Goal: Task Accomplishment & Management: Complete application form

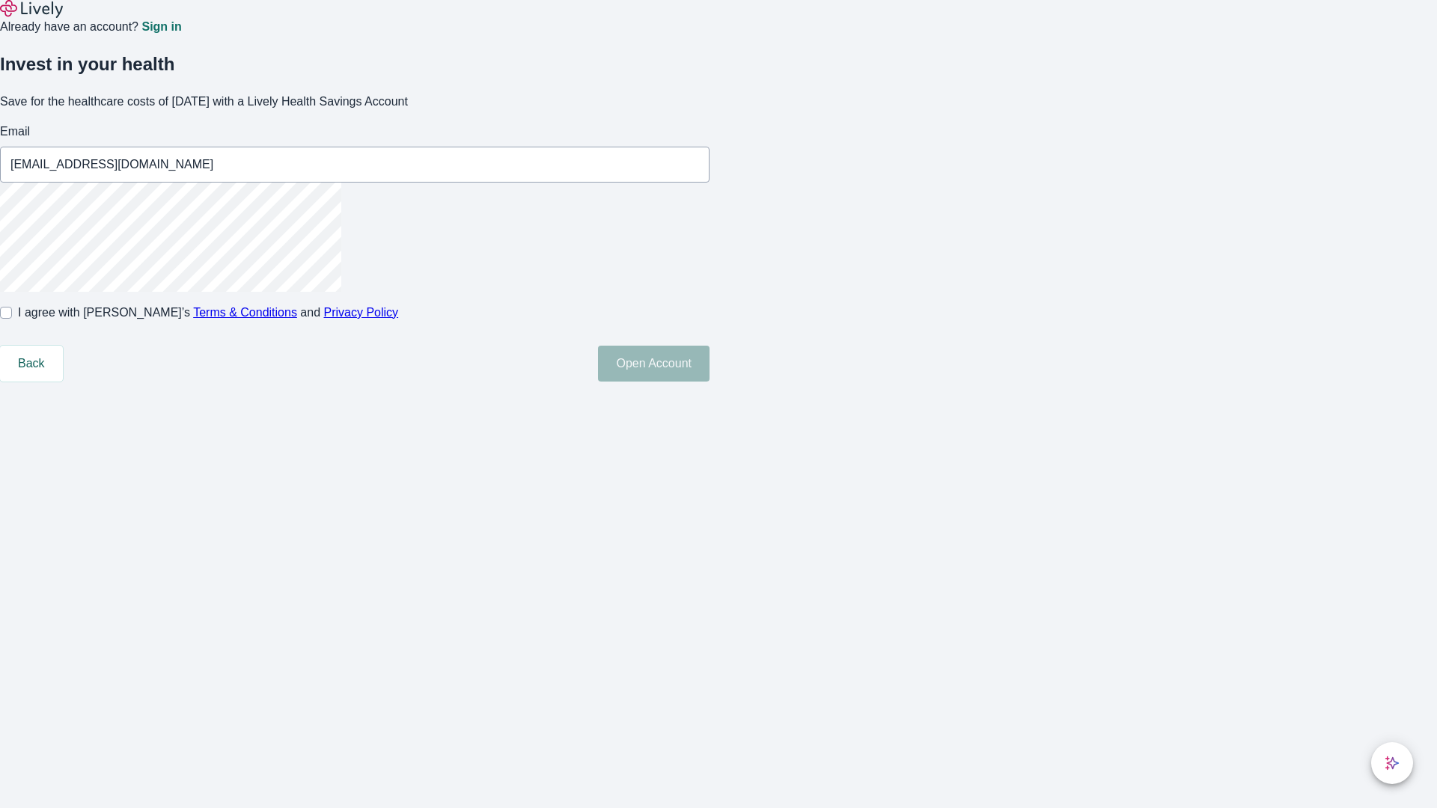
click at [12, 319] on input "I agree with Lively’s Terms & Conditions and Privacy Policy" at bounding box center [6, 313] width 12 height 12
checkbox input "true"
click at [709, 382] on button "Open Account" at bounding box center [654, 364] width 112 height 36
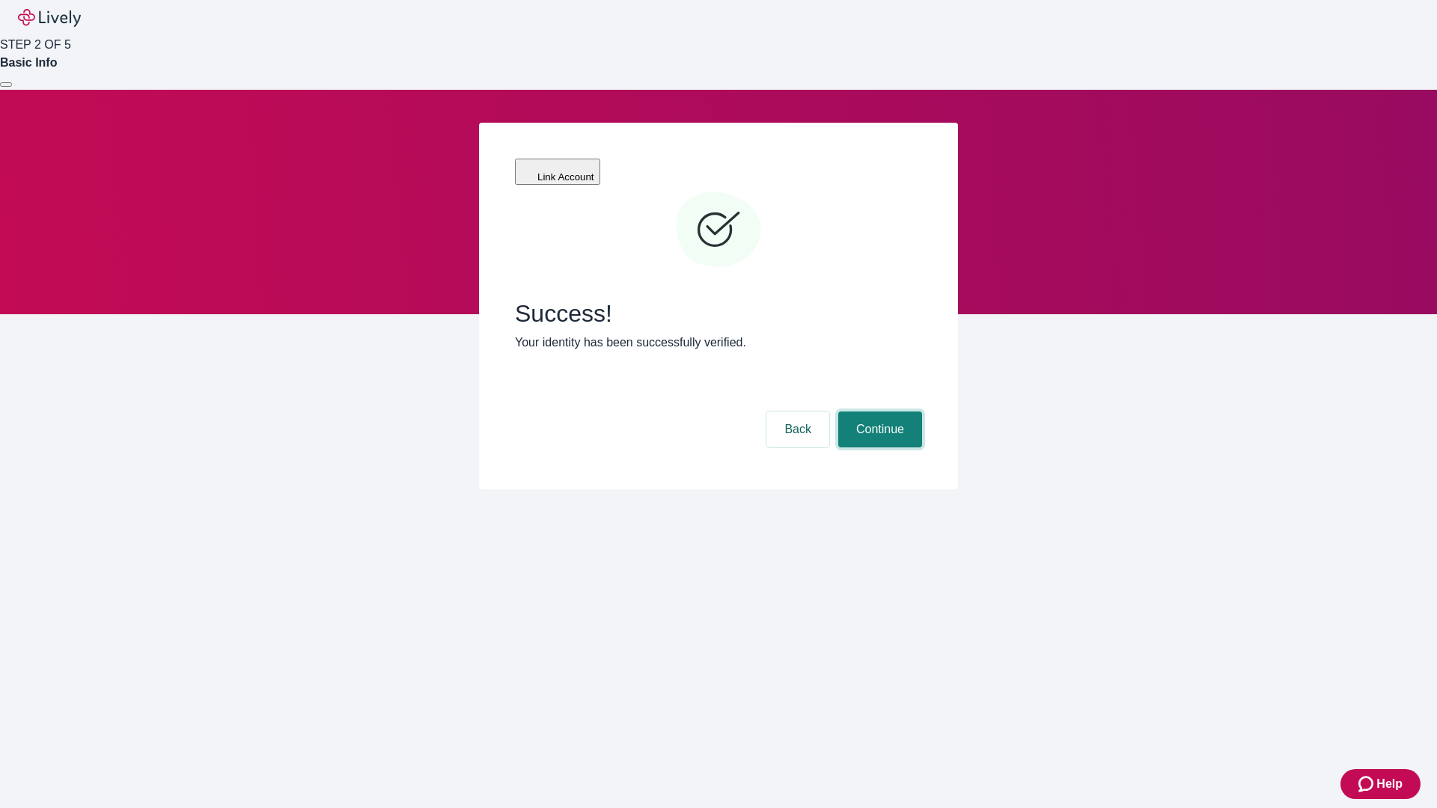
click at [878, 412] on button "Continue" at bounding box center [880, 430] width 84 height 36
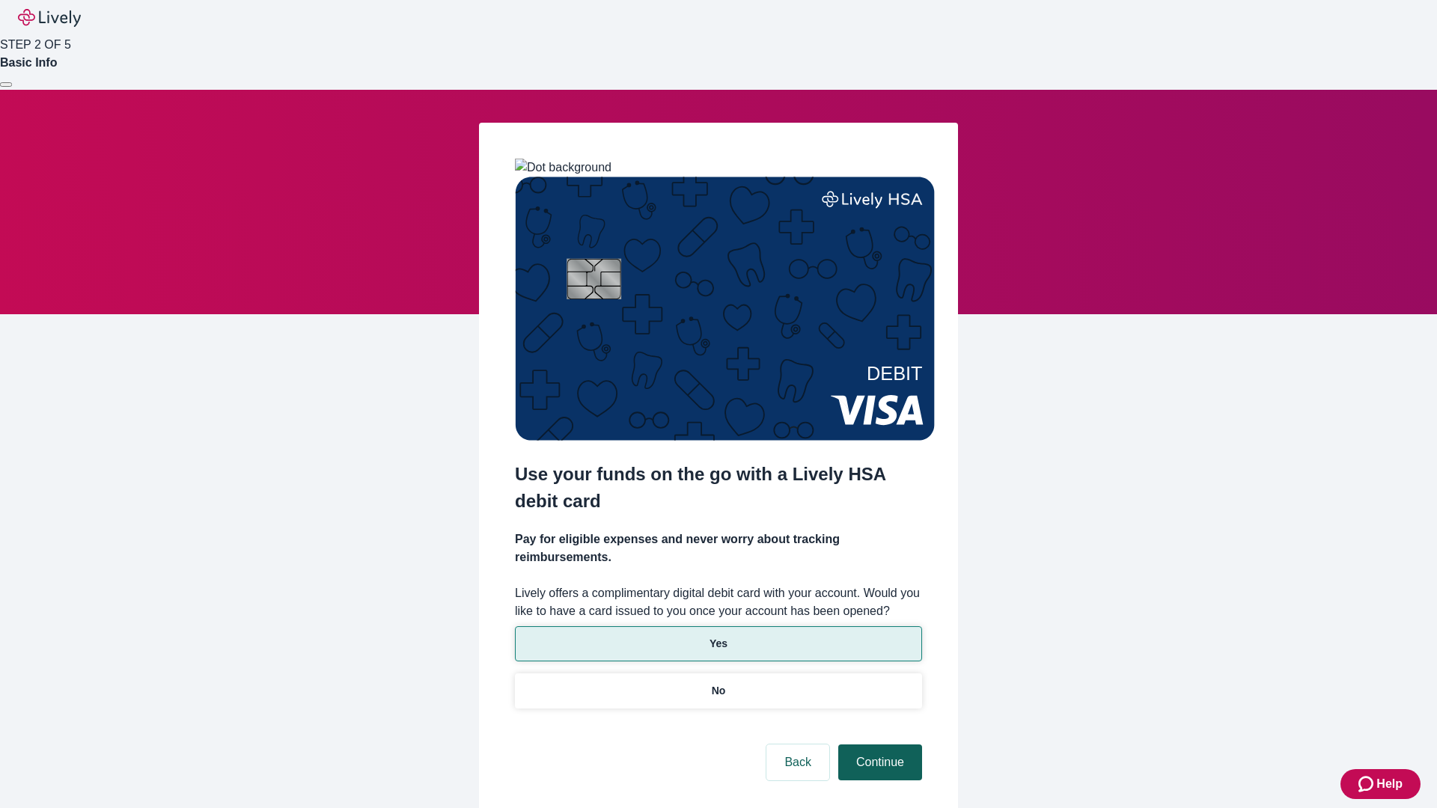
click at [718, 683] on p "No" at bounding box center [719, 691] width 14 height 16
click at [878, 745] on button "Continue" at bounding box center [880, 763] width 84 height 36
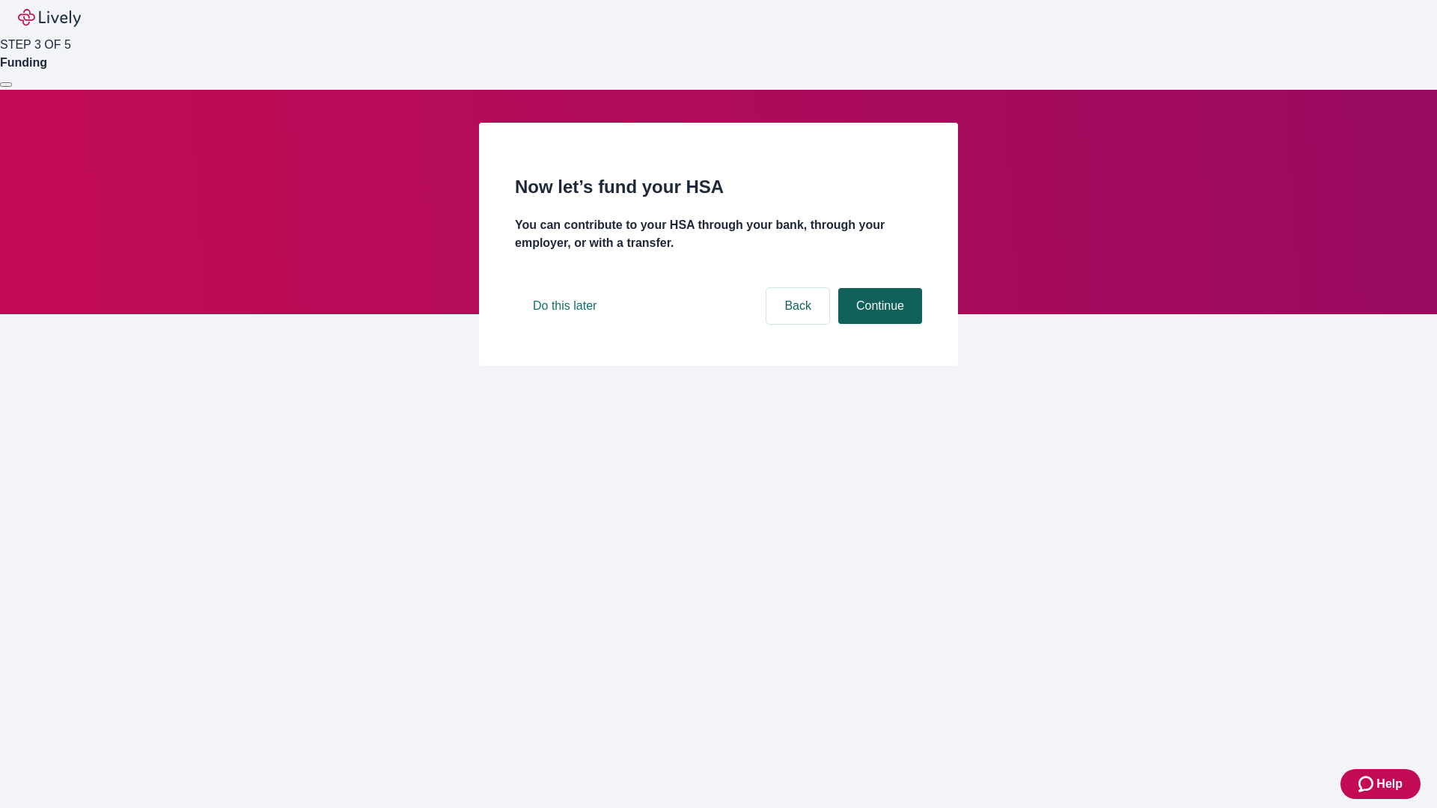
click at [878, 324] on button "Continue" at bounding box center [880, 306] width 84 height 36
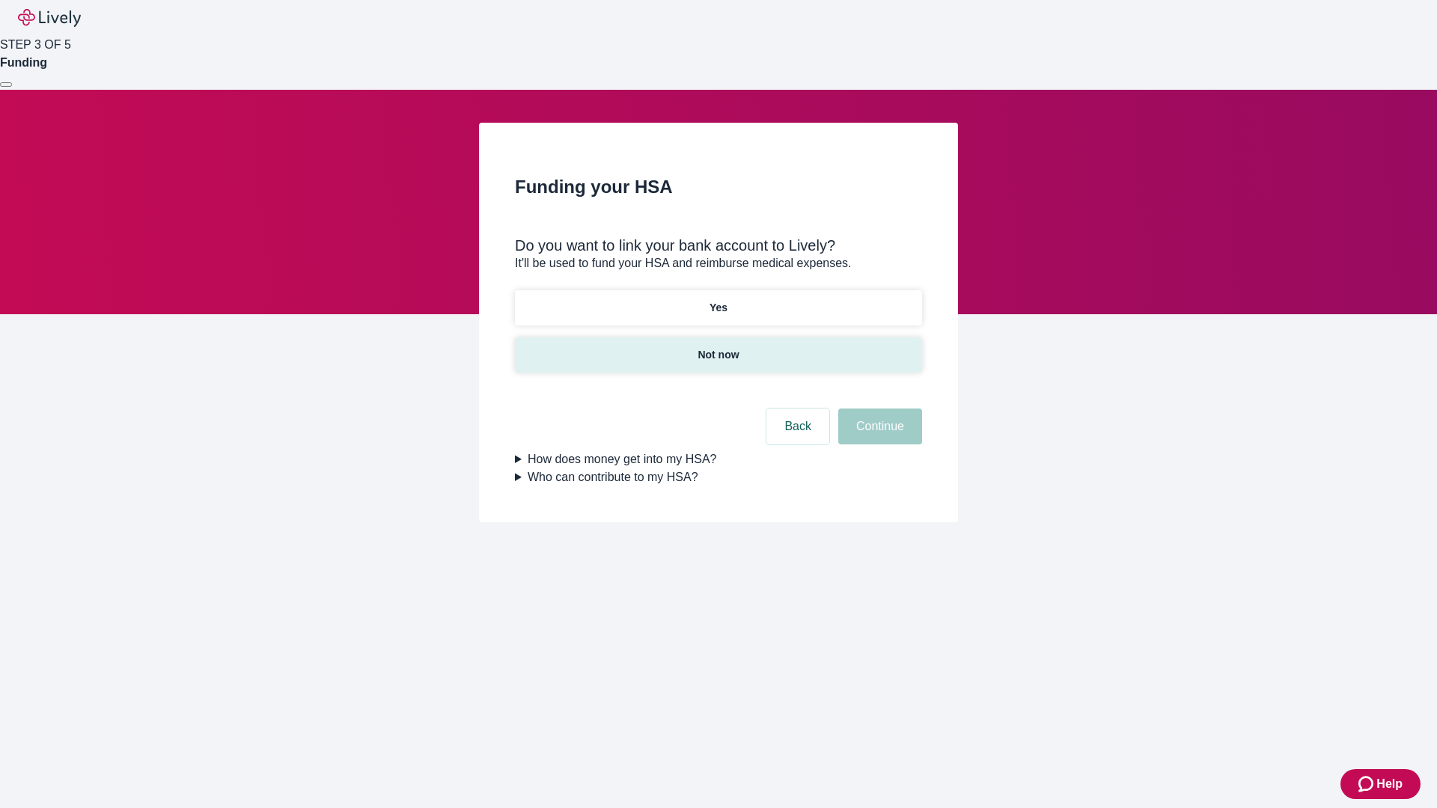
click at [718, 347] on p "Not now" at bounding box center [718, 355] width 41 height 16
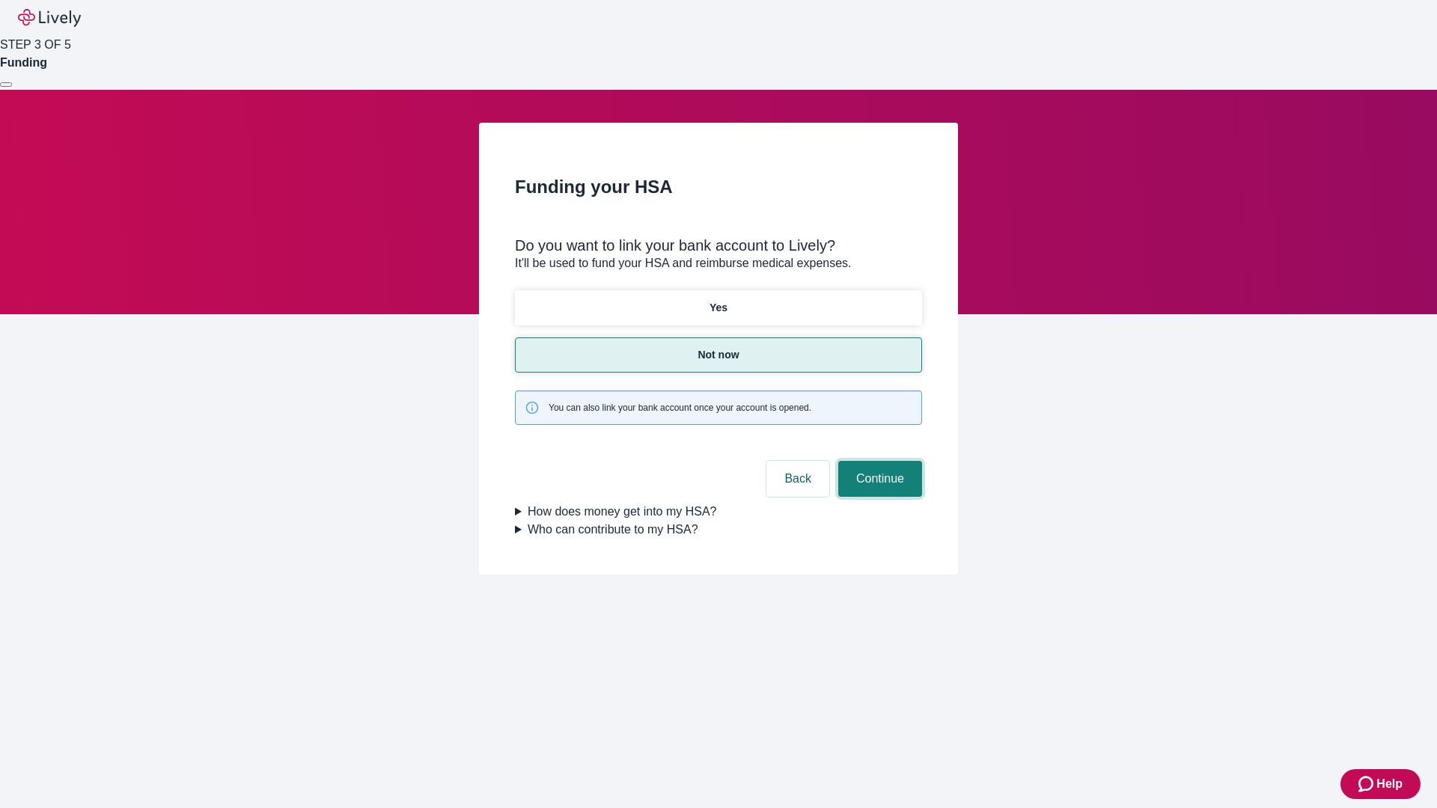
click at [878, 461] on button "Continue" at bounding box center [880, 479] width 84 height 36
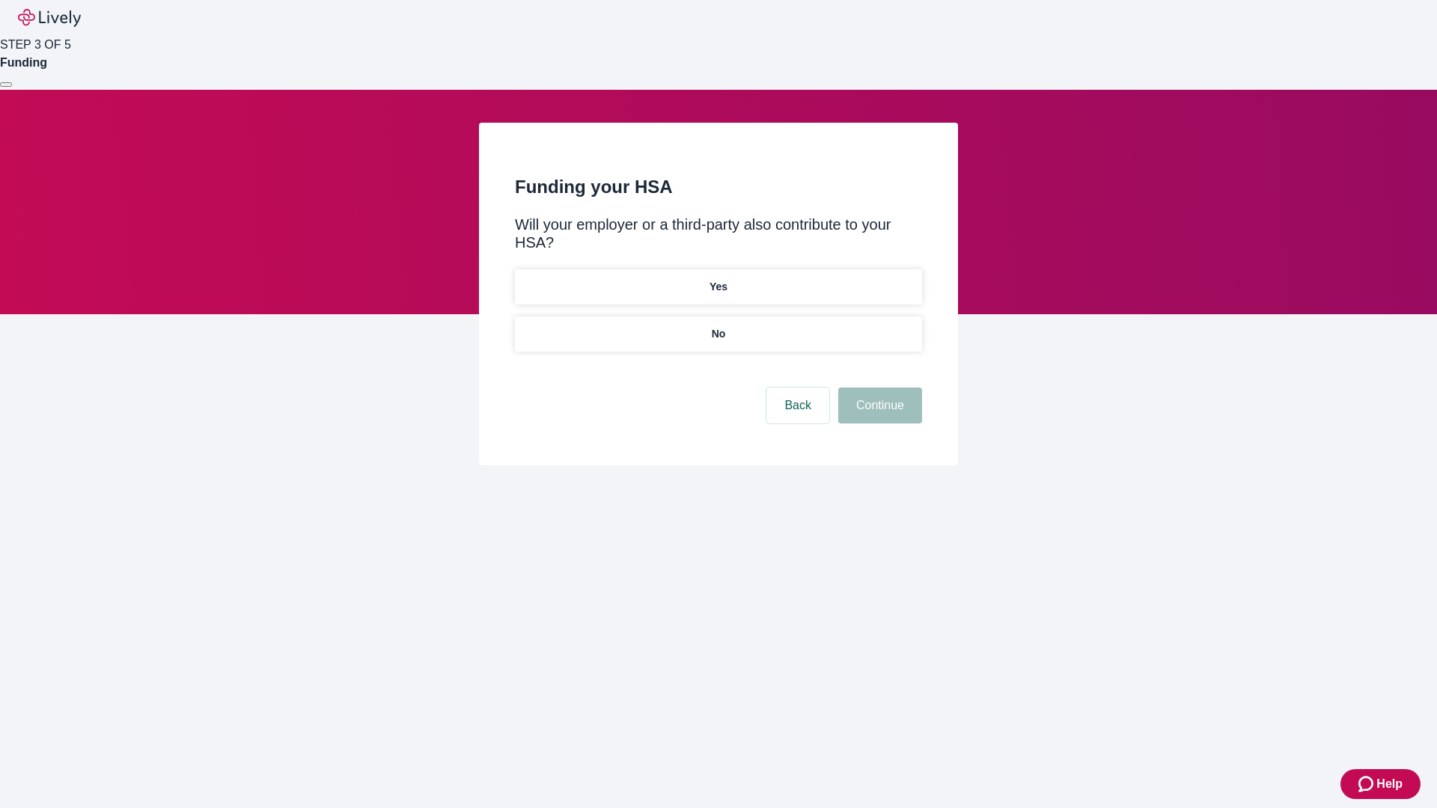
click at [718, 326] on p "No" at bounding box center [719, 334] width 14 height 16
click at [878, 388] on button "Continue" at bounding box center [880, 406] width 84 height 36
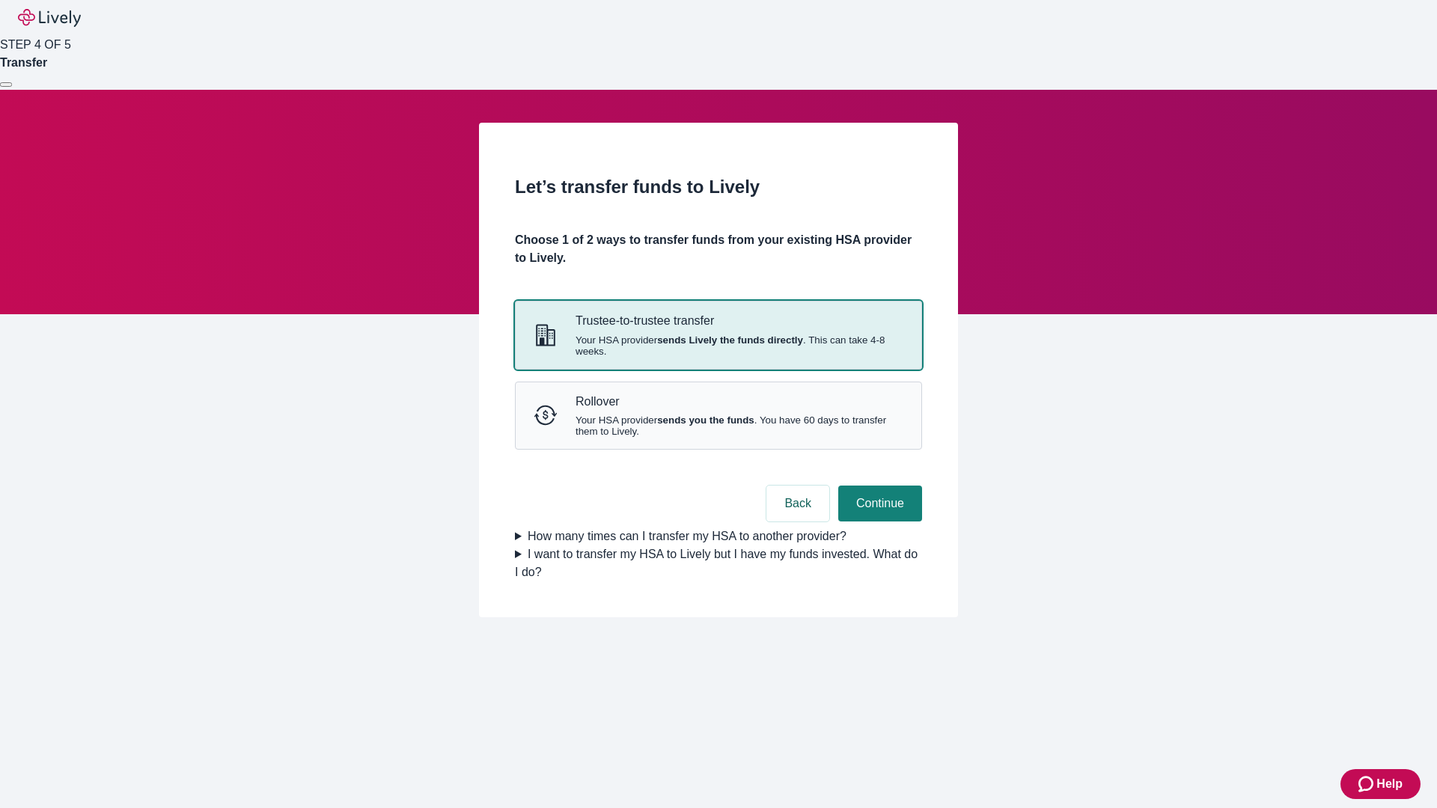
click at [718, 346] on strong "sends Lively the funds directly" at bounding box center [730, 340] width 146 height 11
click at [878, 522] on button "Continue" at bounding box center [880, 504] width 84 height 36
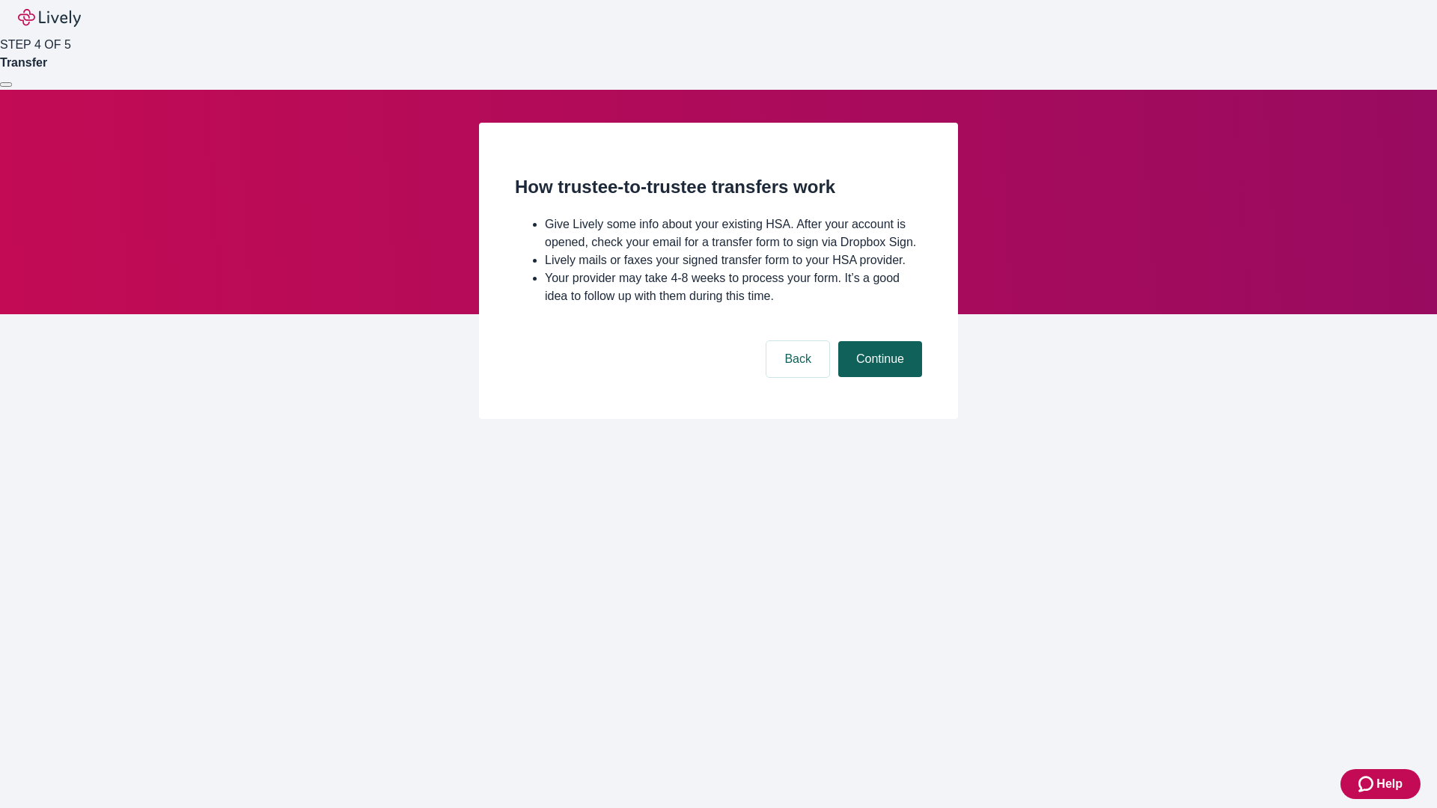
click at [878, 377] on button "Continue" at bounding box center [880, 359] width 84 height 36
